Goal: Communication & Community: Answer question/provide support

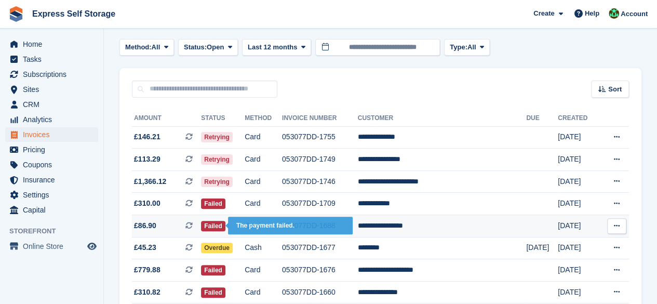
scroll to position [52, 0]
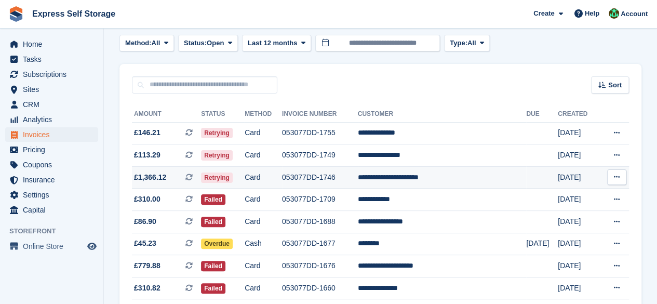
click at [282, 180] on td "Card" at bounding box center [263, 177] width 37 height 22
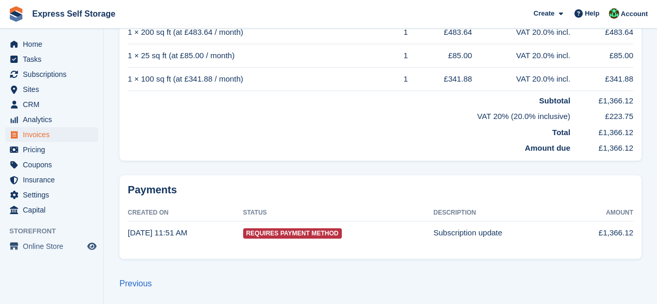
scroll to position [26, 0]
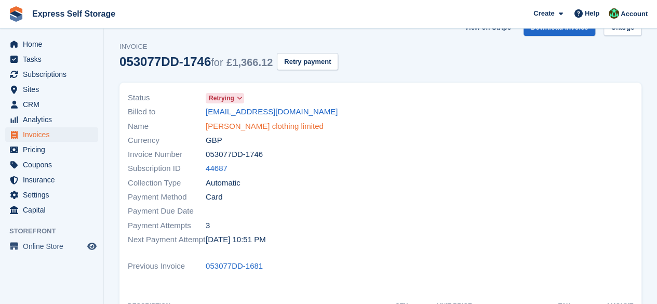
click at [248, 125] on link "[PERSON_NAME] clothing limited" at bounding box center [265, 127] width 118 height 12
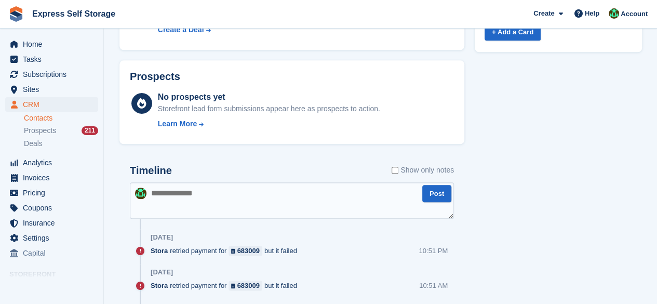
scroll to position [520, 0]
click at [200, 200] on textarea at bounding box center [292, 200] width 324 height 36
click at [387, 207] on textarea "**********" at bounding box center [292, 200] width 324 height 36
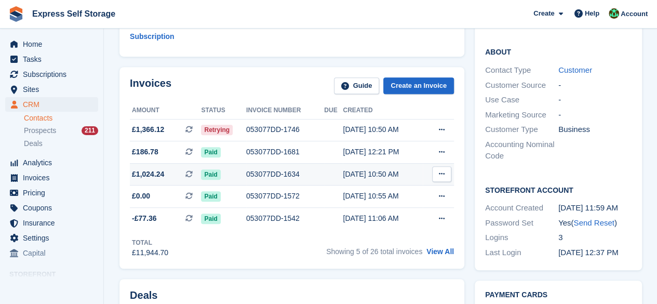
scroll to position [208, 0]
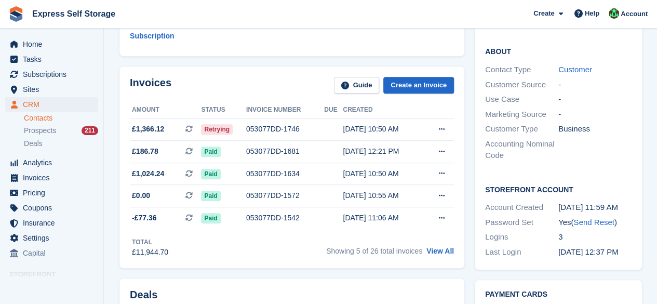
type textarea "**********"
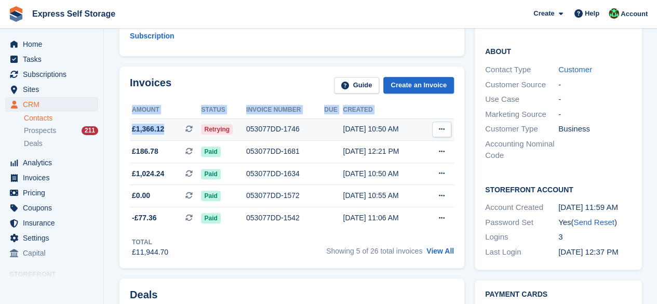
drag, startPoint x: 124, startPoint y: 142, endPoint x: 173, endPoint y: 143, distance: 48.3
click at [173, 143] on div "Invoices Guide Create an Invoice Amount Status Invoice number Due Created £1,36…" at bounding box center [292, 168] width 345 height 202
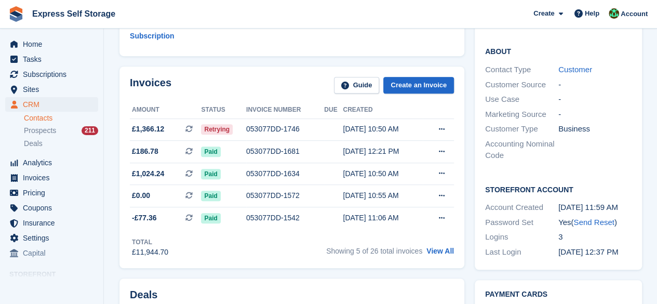
drag, startPoint x: 167, startPoint y: 146, endPoint x: 133, endPoint y: 144, distance: 34.3
click at [133, 135] on span "£1,366.12 This is a recurring subscription invoice." at bounding box center [165, 129] width 71 height 11
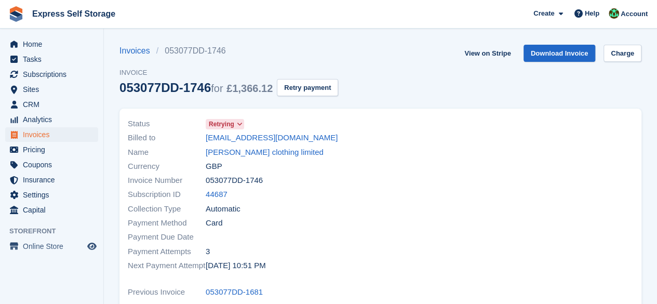
drag, startPoint x: 0, startPoint y: 0, endPoint x: 112, endPoint y: 128, distance: 169.8
drag, startPoint x: 230, startPoint y: 92, endPoint x: 275, endPoint y: 88, distance: 45.4
click at [273, 88] on span "£1,366.12" at bounding box center [250, 88] width 46 height 11
copy span "£1,366.12"
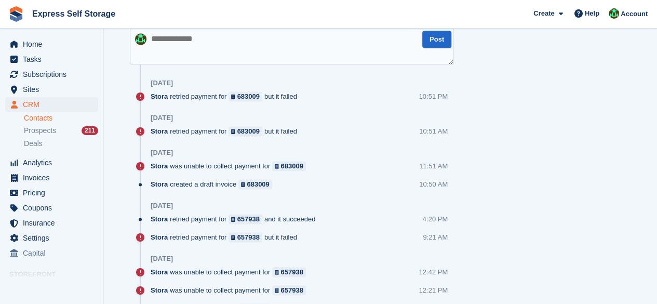
scroll to position [676, 0]
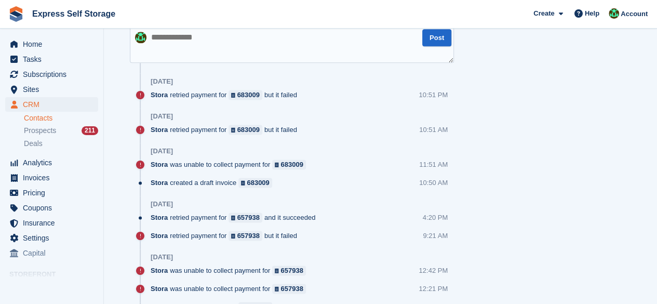
click at [211, 27] on div "Timeline Show only notes" at bounding box center [292, 18] width 324 height 18
click at [201, 50] on textarea at bounding box center [292, 45] width 324 height 36
paste textarea "**********"
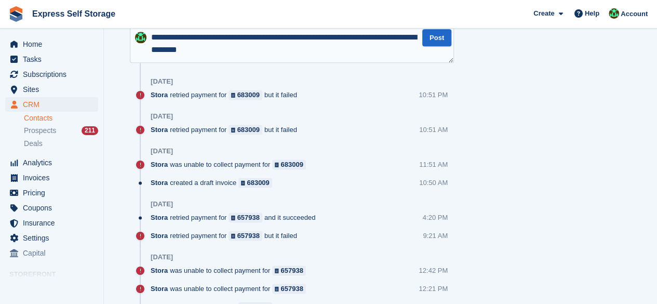
drag, startPoint x: 274, startPoint y: 68, endPoint x: 202, endPoint y: 66, distance: 72.2
click at [202, 63] on textarea "**********" at bounding box center [292, 45] width 324 height 36
type textarea "**********"
click at [503, 80] on div "Tasks 0 Add No tasks related to Braggs clothing limited Contact Details Email b…" at bounding box center [559, 179] width 178 height 1566
click at [445, 46] on button "Post" at bounding box center [436, 37] width 29 height 17
